Goal: Information Seeking & Learning: Compare options

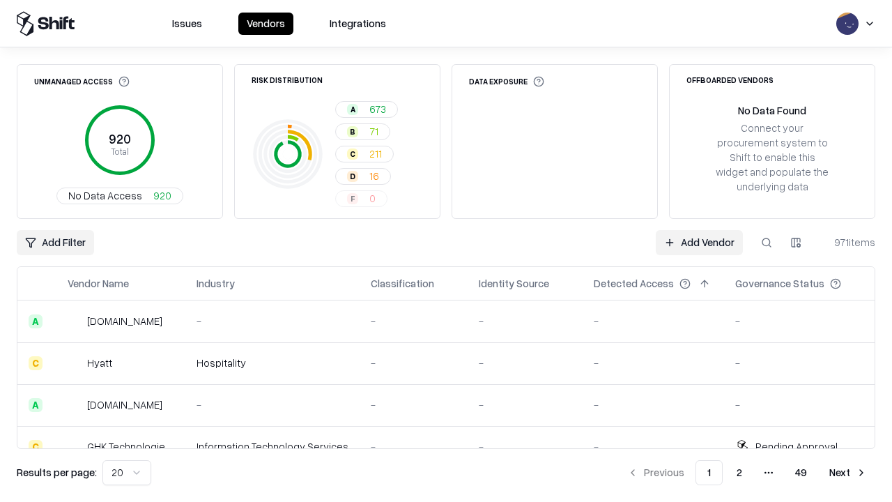
click at [446, 251] on div "Add Filter Add Vendor 971 items" at bounding box center [446, 242] width 858 height 25
click at [55, 242] on html "Issues Vendors Integrations Unmanaged Access 920 Total No Data Access 920 Risk …" at bounding box center [446, 251] width 892 height 502
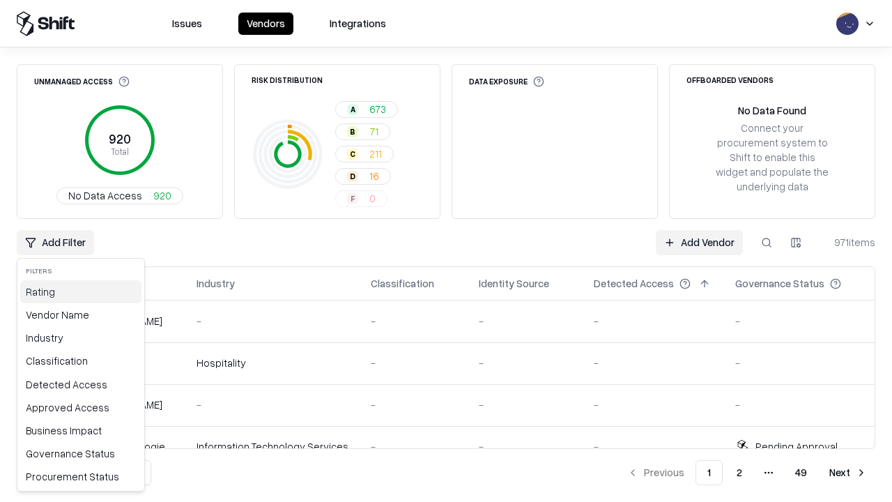
click at [81, 291] on div "Rating" at bounding box center [80, 291] width 121 height 23
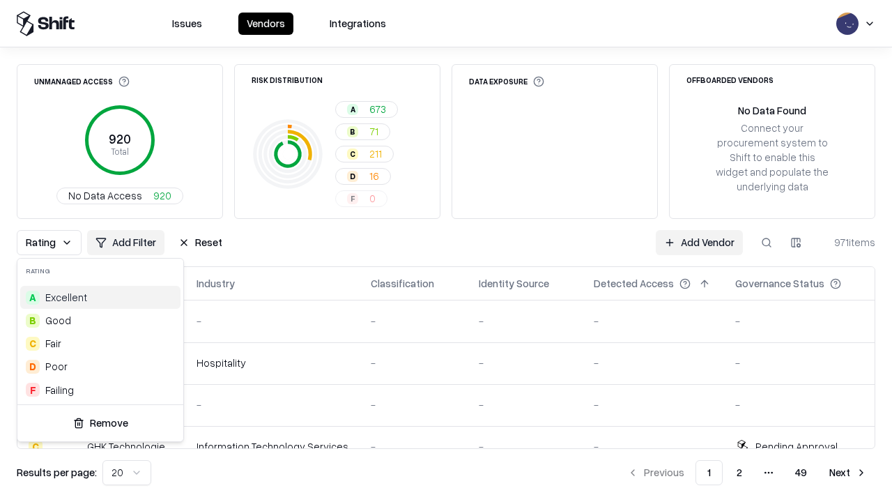
click at [446, 251] on html "Issues Vendors Integrations Unmanaged Access 920 Total No Data Access 920 Risk …" at bounding box center [446, 251] width 892 height 502
click at [446, 251] on div "Rating Add Filter Reset Add Vendor 971 items" at bounding box center [446, 242] width 858 height 25
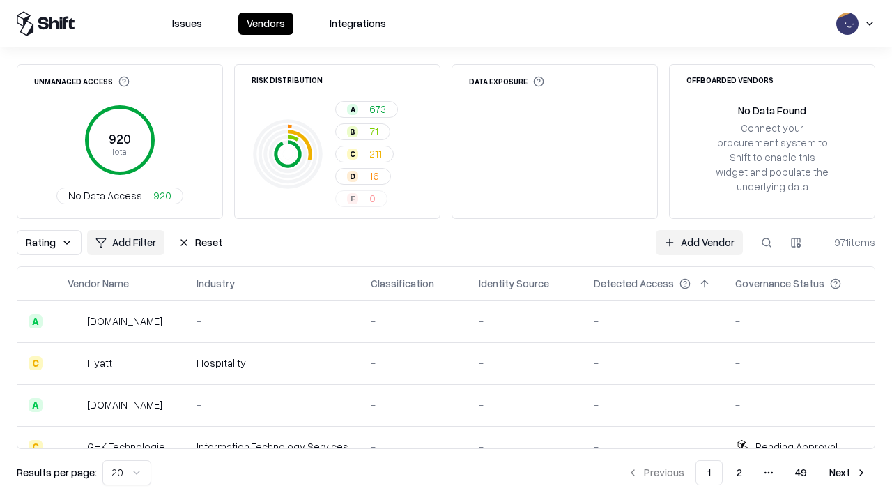
click at [200, 242] on button "Reset" at bounding box center [200, 242] width 61 height 25
click at [446, 251] on div "Rating Add Filter Reset Add Vendor 971 items" at bounding box center [446, 242] width 858 height 25
click at [55, 242] on html "Issues Vendors Integrations Unmanaged Access 920 Total No Data Access 920 Risk …" at bounding box center [446, 251] width 892 height 502
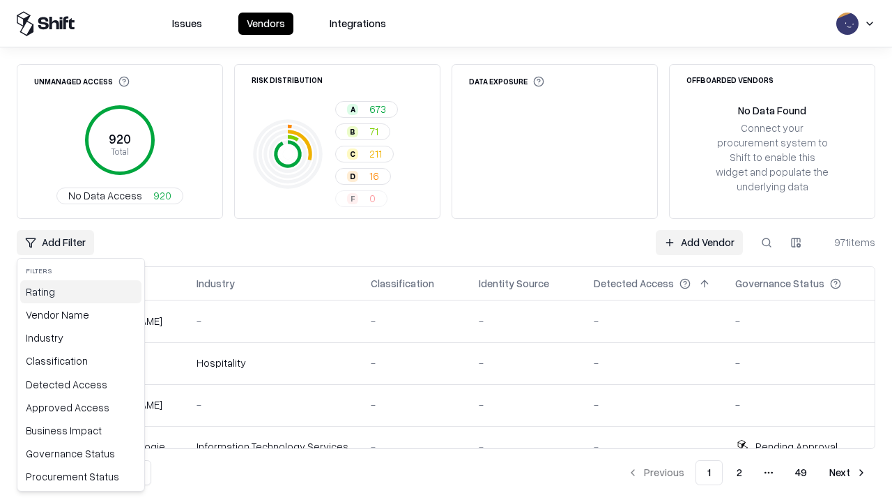
click at [81, 291] on div "Rating" at bounding box center [80, 291] width 121 height 23
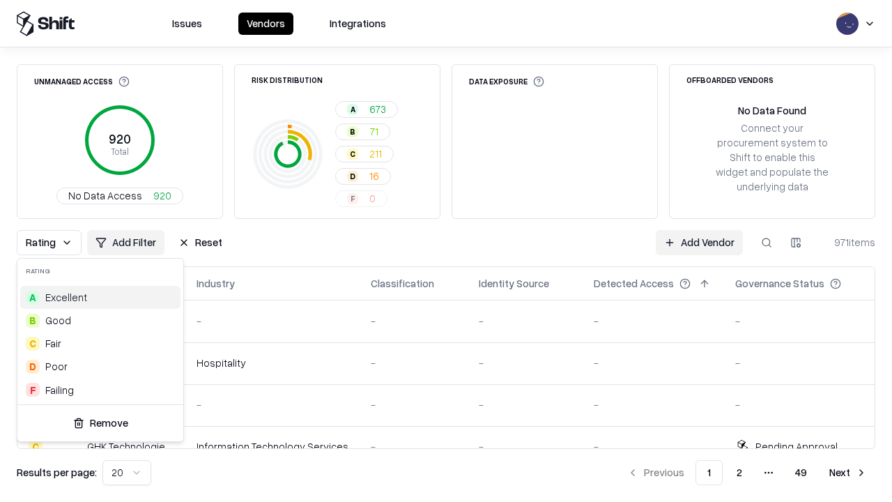
click at [100, 297] on div "A Excellent" at bounding box center [100, 297] width 160 height 23
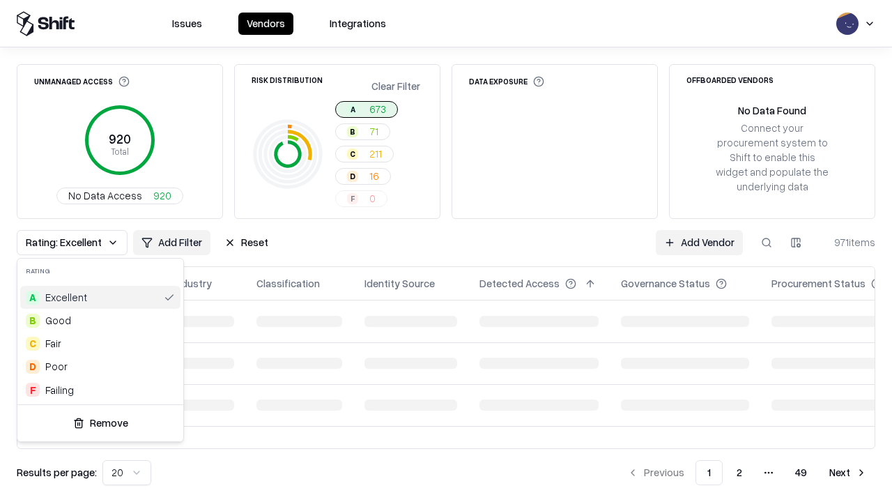
click at [446, 251] on html "Issues Vendors Integrations Unmanaged Access 920 Total No Data Access 920 Risk …" at bounding box center [446, 251] width 892 height 502
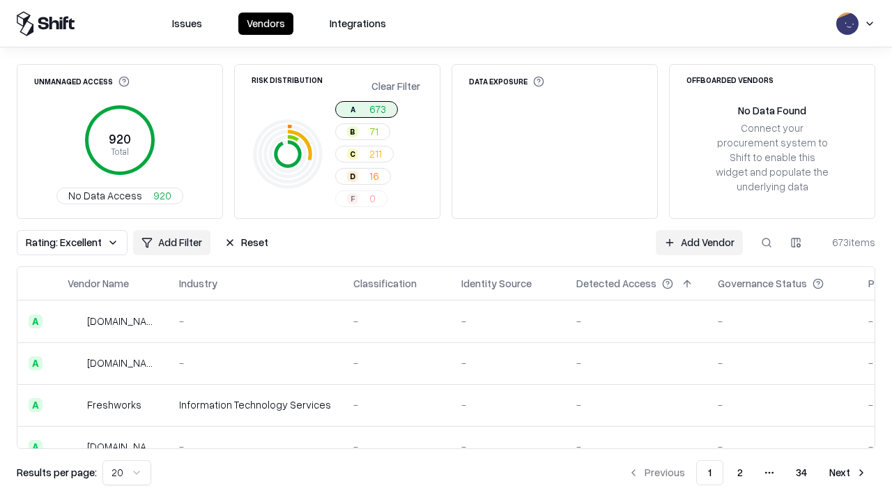
click at [446, 251] on div "Rating: Excellent Add Filter Reset Add Vendor 673 items" at bounding box center [446, 242] width 858 height 25
click at [246, 242] on button "Reset" at bounding box center [246, 242] width 61 height 25
click at [446, 251] on div "Add Filter Add Vendor 673 items" at bounding box center [446, 242] width 858 height 25
click at [55, 242] on html "Issues Vendors Integrations Unmanaged Access 920 Total No Data Access 920 Risk …" at bounding box center [446, 251] width 892 height 502
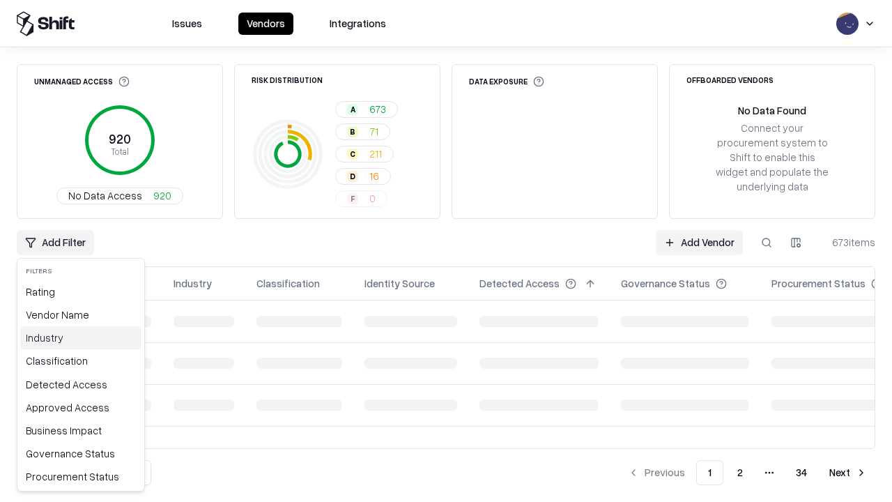
click at [81, 337] on div "Industry" at bounding box center [80, 337] width 121 height 23
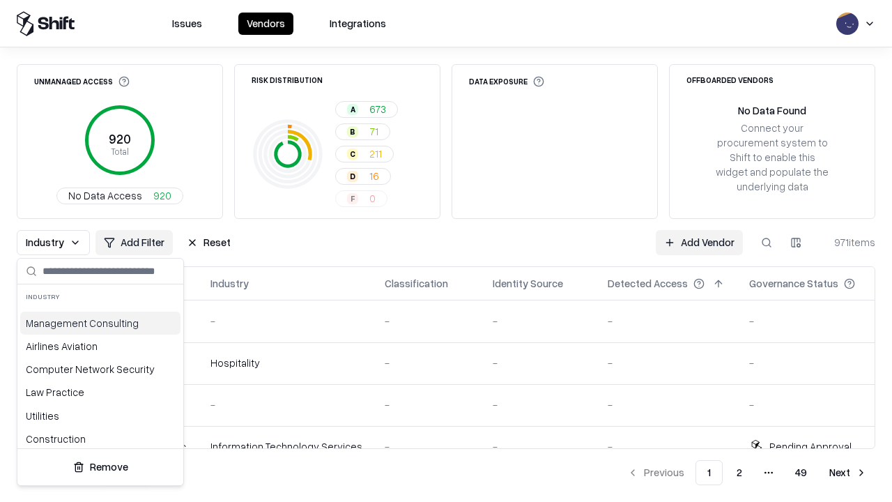
click at [446, 251] on html "Issues Vendors Integrations Unmanaged Access 920 Total No Data Access 920 Risk …" at bounding box center [446, 251] width 892 height 502
click at [446, 251] on div "Industry Add Filter Reset Add Vendor 971 items" at bounding box center [446, 242] width 858 height 25
